Goal: Task Accomplishment & Management: Use online tool/utility

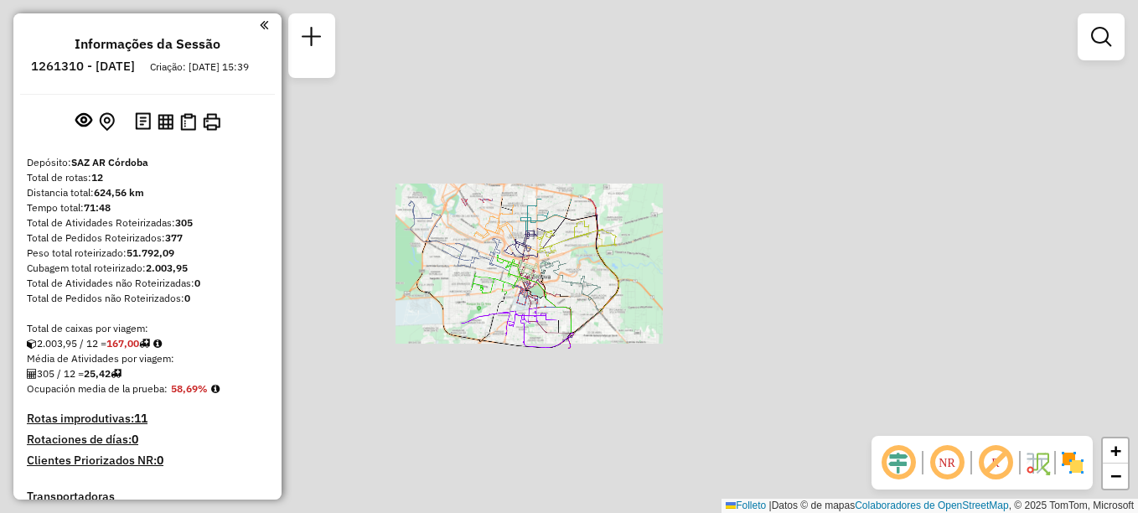
scroll to position [770, 0]
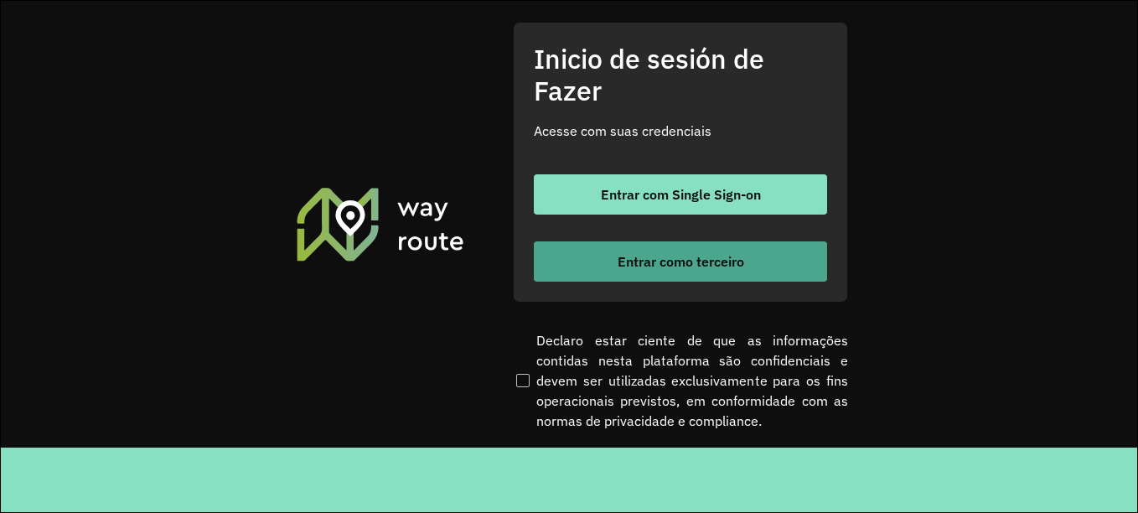
click at [668, 270] on button "Entrar como terceiro" at bounding box center [680, 261] width 293 height 40
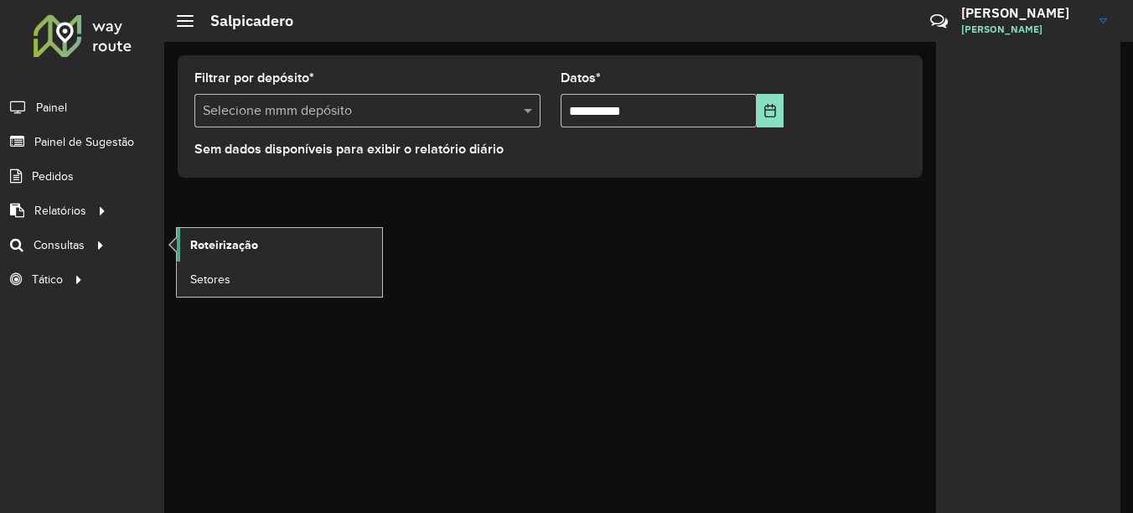
click at [232, 251] on span "Roteirização" at bounding box center [224, 245] width 68 height 18
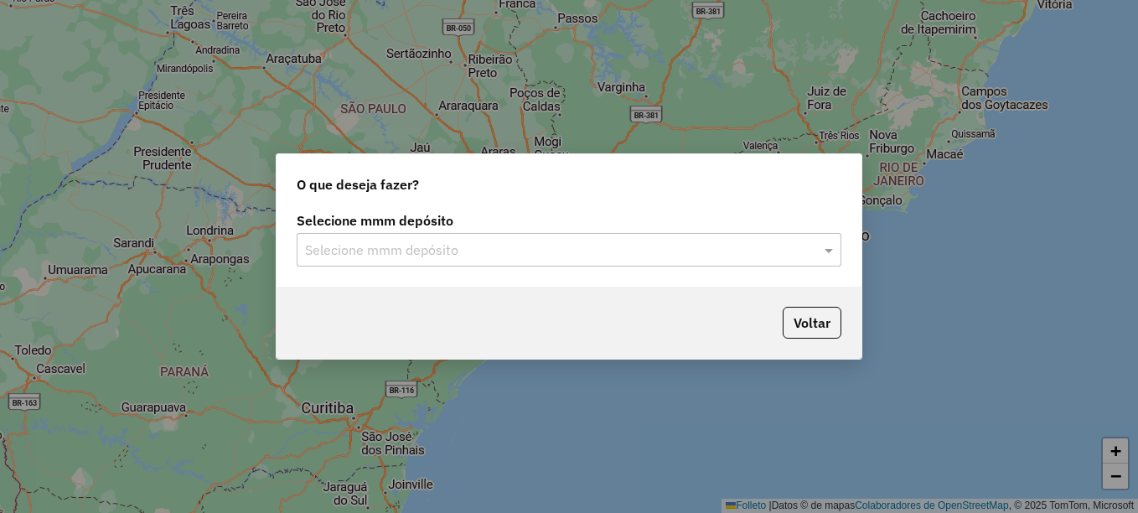
click at [412, 257] on input "text" at bounding box center [552, 251] width 495 height 20
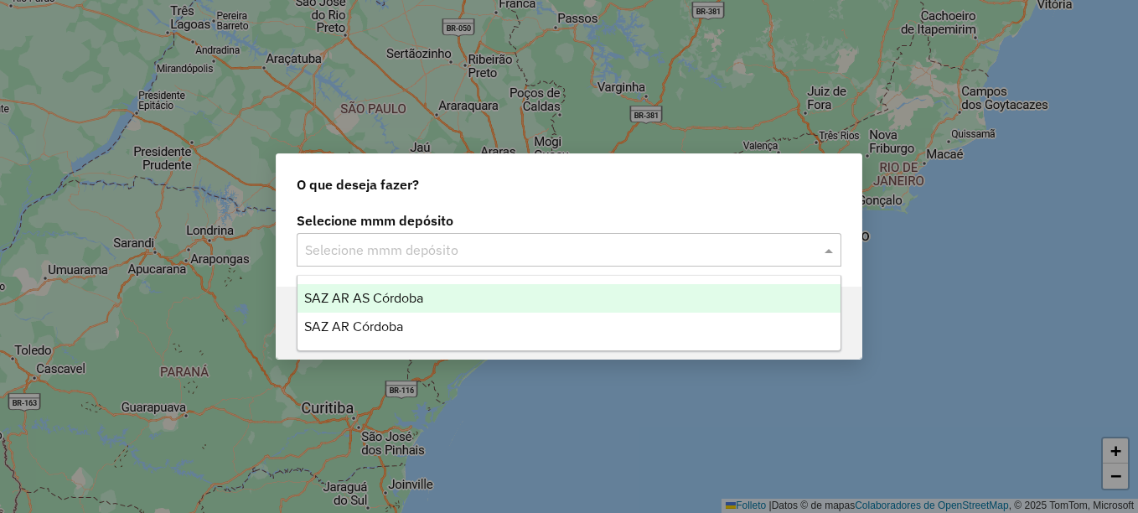
click at [365, 298] on span "SAZ AR AS Córdoba" at bounding box center [363, 298] width 119 height 14
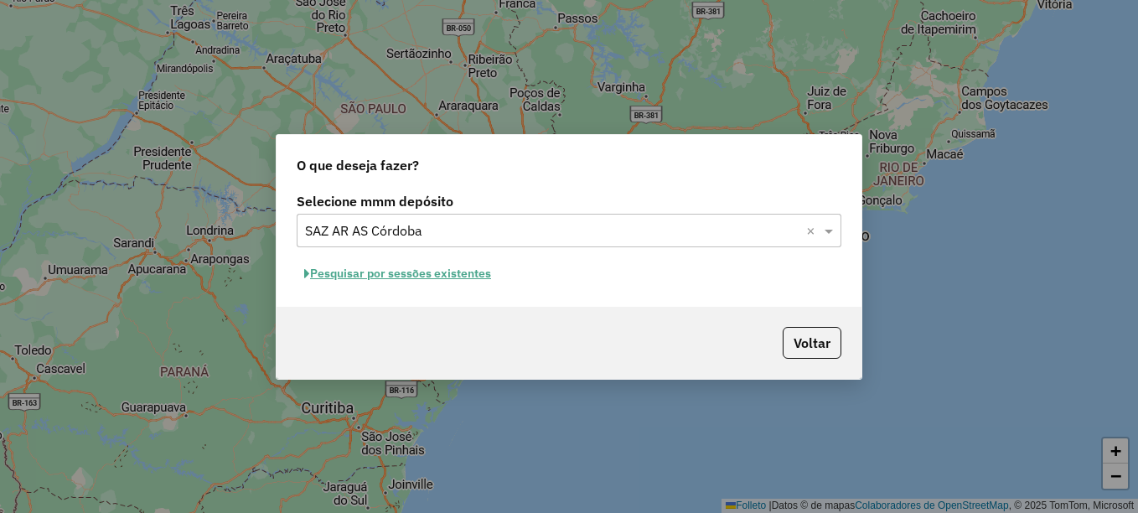
click at [448, 275] on font "Pesquisar por sessões existentes" at bounding box center [400, 273] width 181 height 15
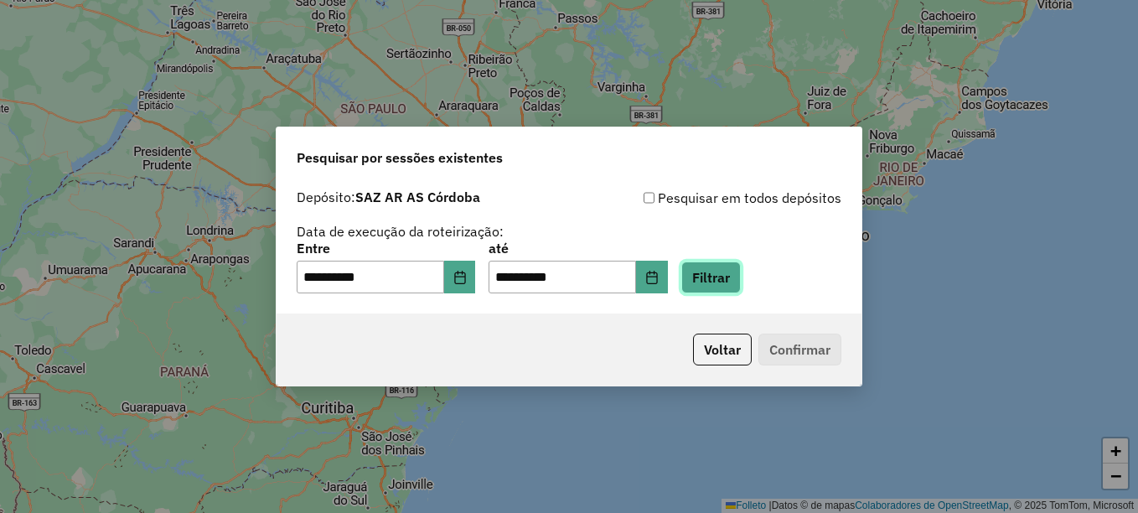
click at [736, 281] on button "Filtrar" at bounding box center [712, 278] width 60 height 32
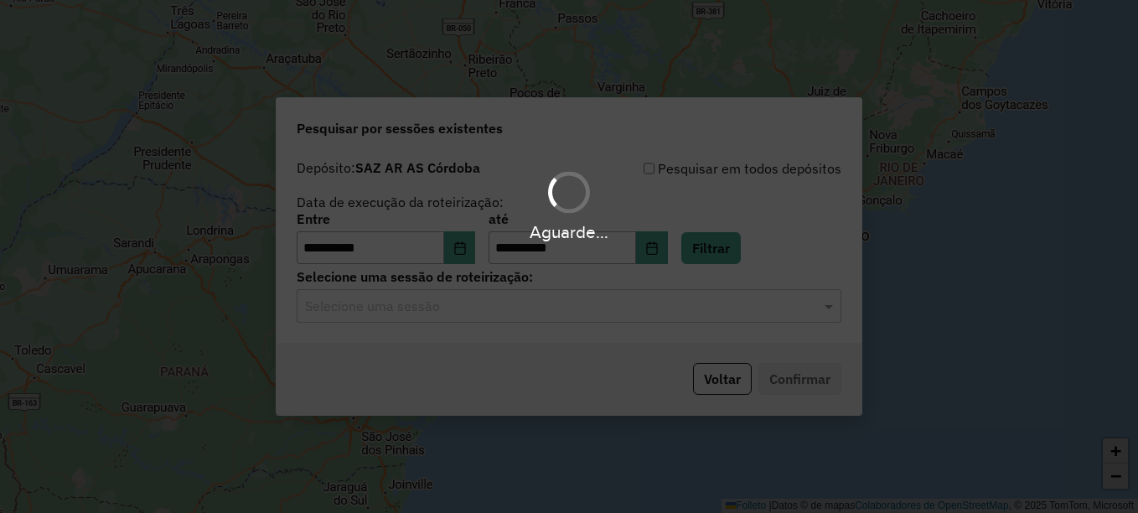
click at [456, 307] on hb-app "**********" at bounding box center [569, 256] width 1138 height 513
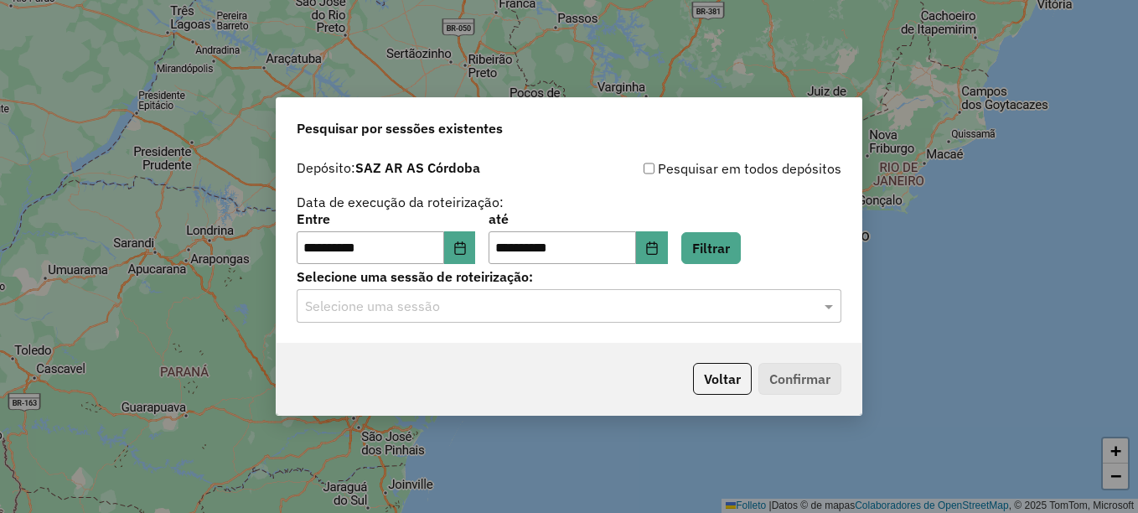
click at [465, 299] on input "text" at bounding box center [552, 307] width 495 height 20
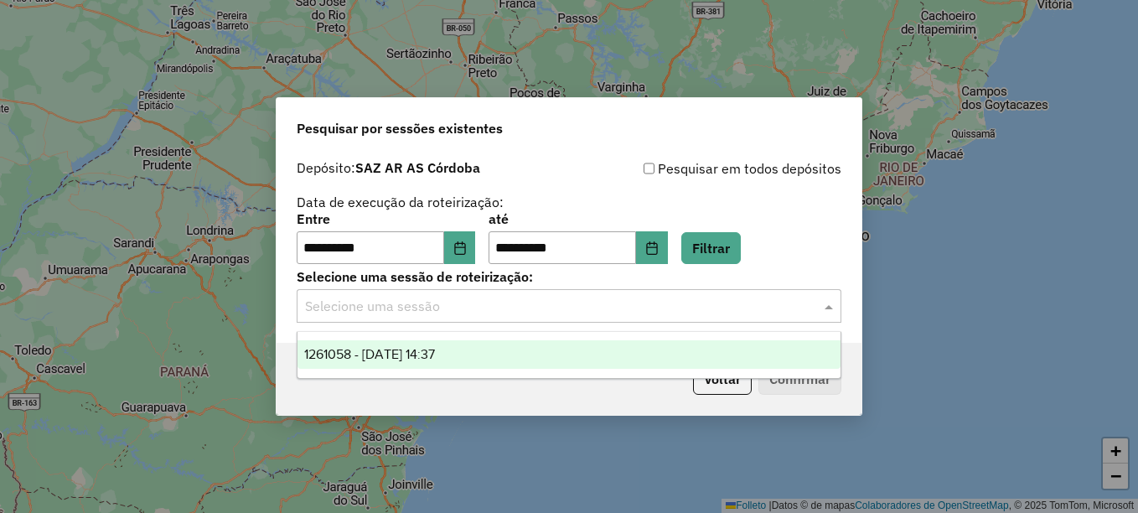
click at [403, 356] on span "1261058 - 08/09/2025 14:37" at bounding box center [369, 354] width 131 height 14
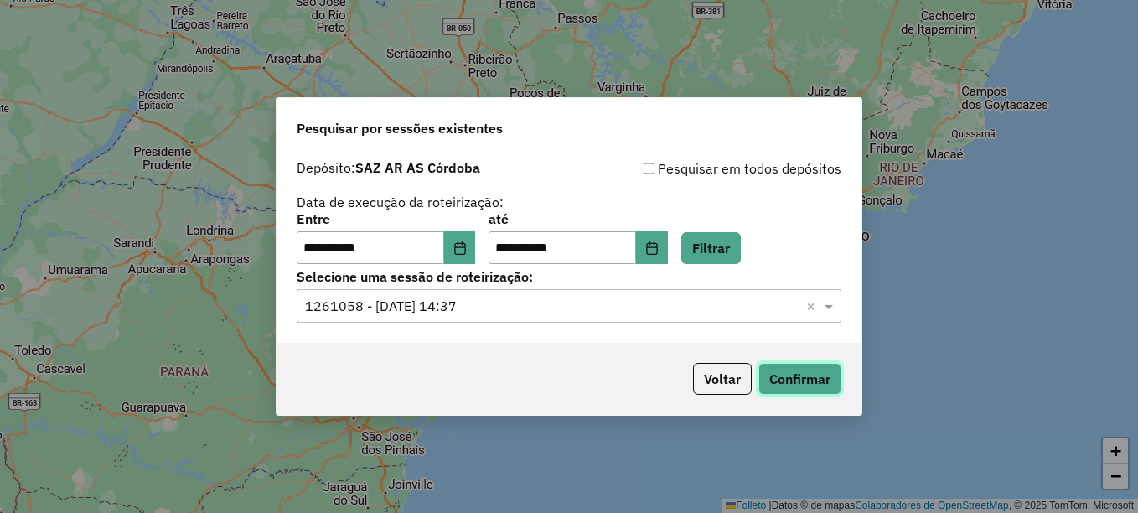
click at [798, 390] on button "Confirmar" at bounding box center [800, 379] width 83 height 32
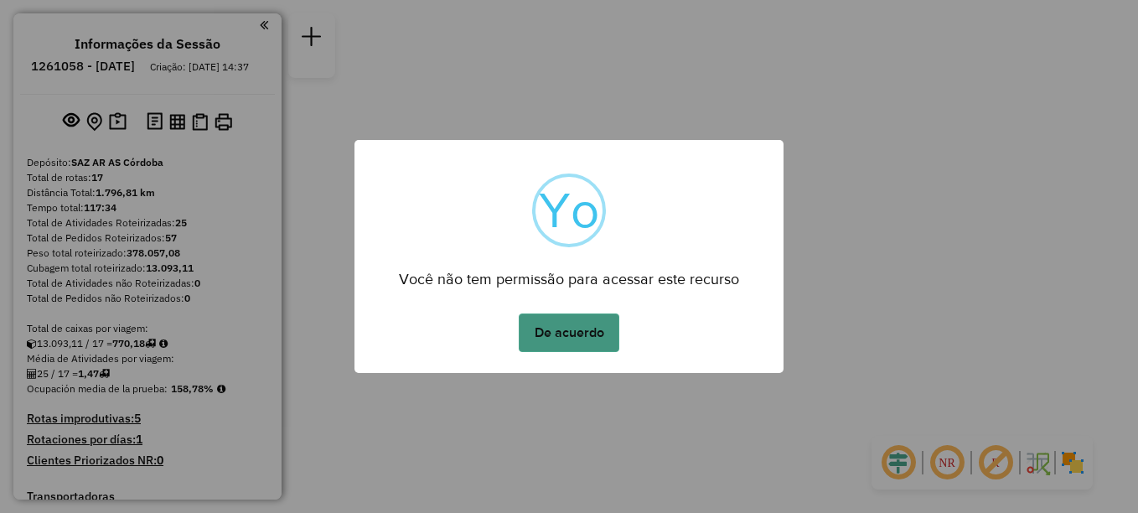
click at [591, 323] on button "De acuerdo" at bounding box center [569, 333] width 101 height 39
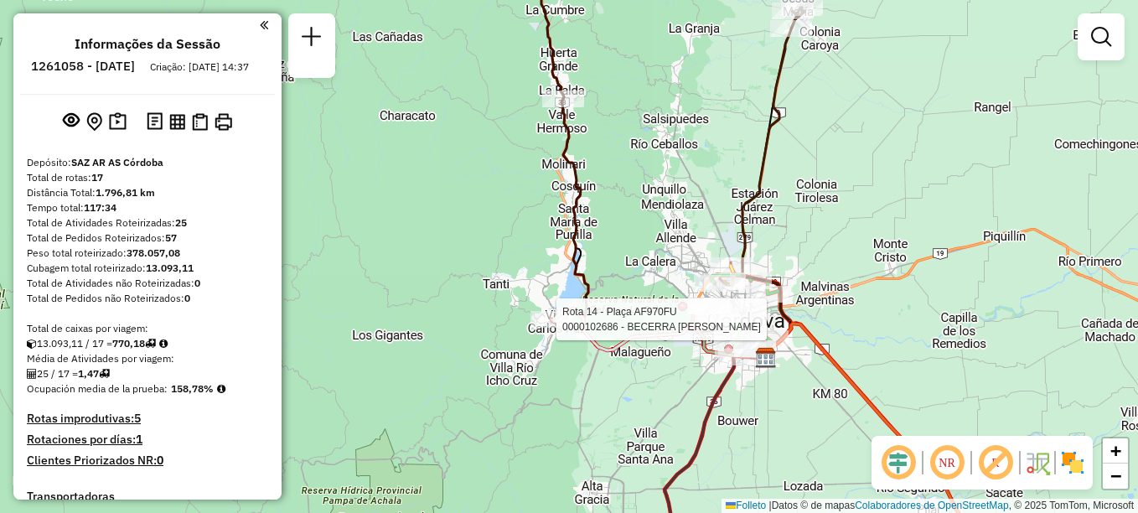
select select "**********"
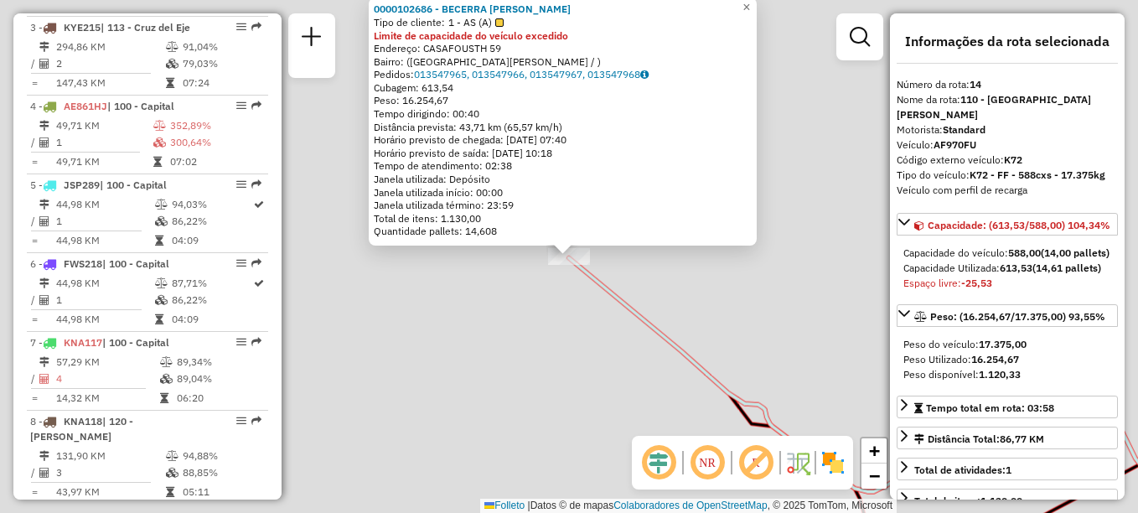
scroll to position [1512, 0]
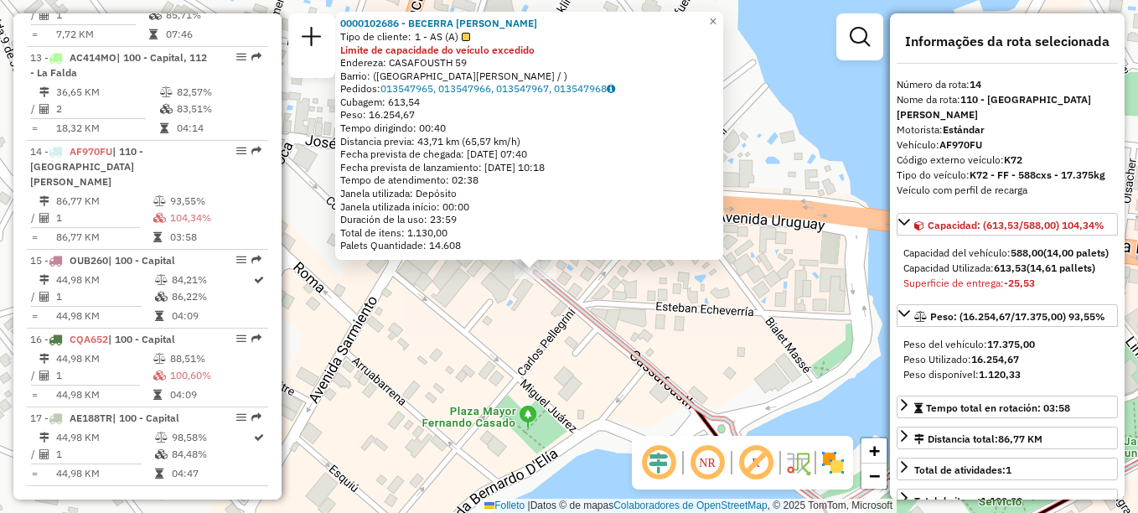
drag, startPoint x: 680, startPoint y: 299, endPoint x: 646, endPoint y: 314, distance: 36.4
click at [646, 314] on div "0000102686 - BECERRA MIGUEL S.A. Tipo de cliente: 1 - AS (A) Limite de capacida…" at bounding box center [569, 256] width 1138 height 513
